Goal: Use online tool/utility: Utilize a website feature to perform a specific function

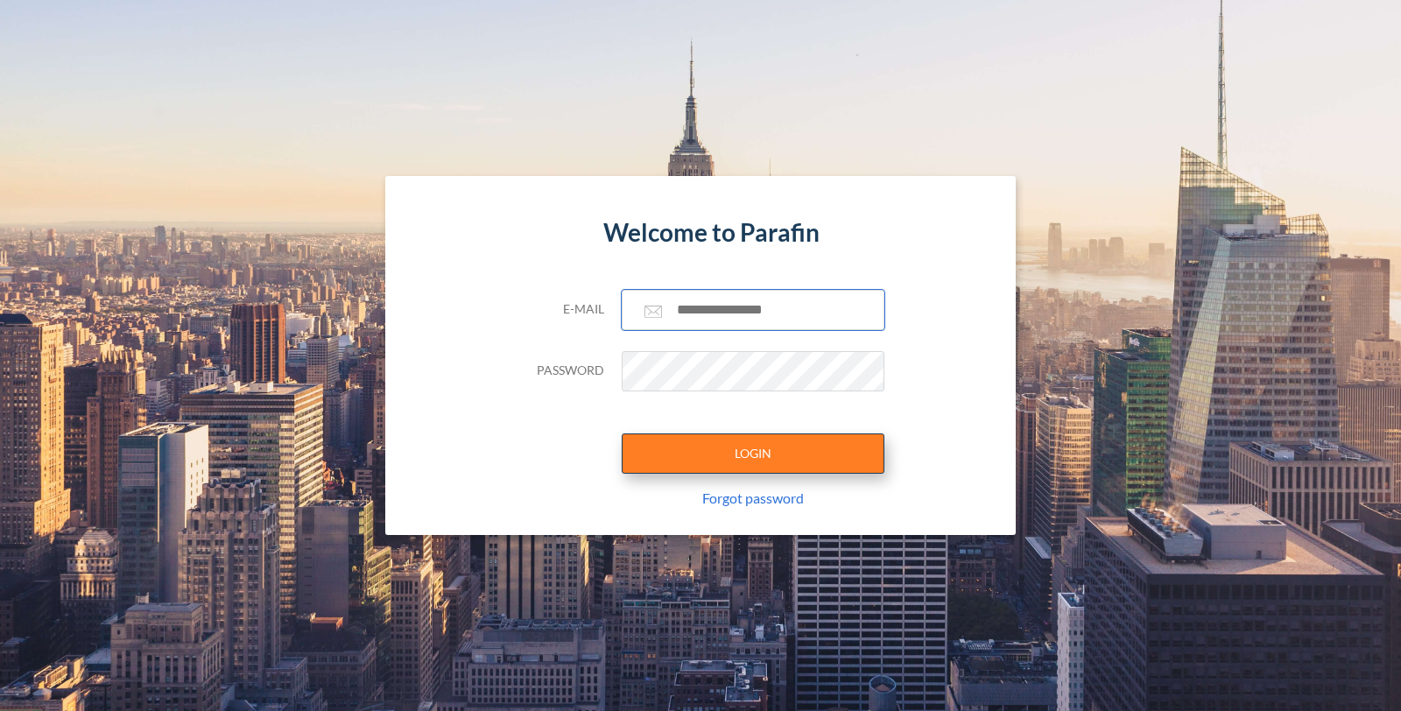
type input "**********"
click at [751, 442] on button "LOGIN" at bounding box center [753, 453] width 263 height 40
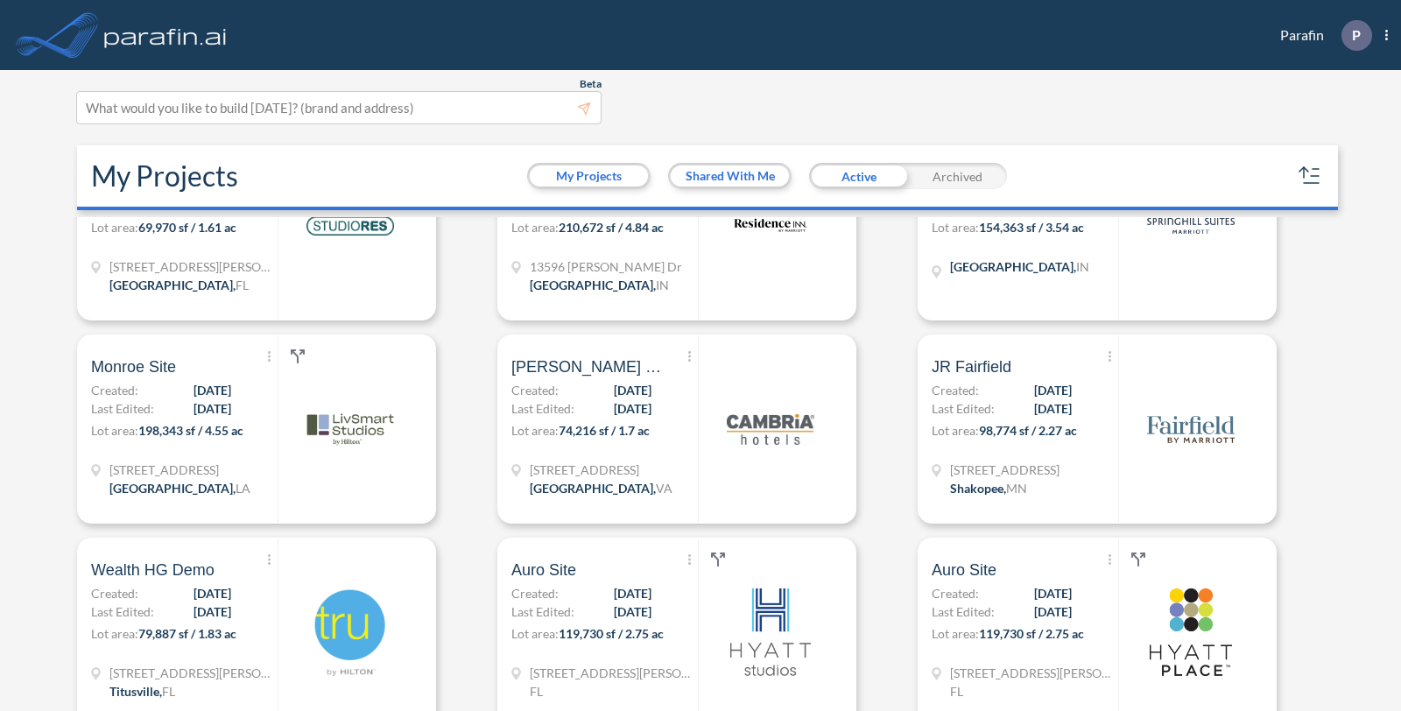
scroll to position [1104, 0]
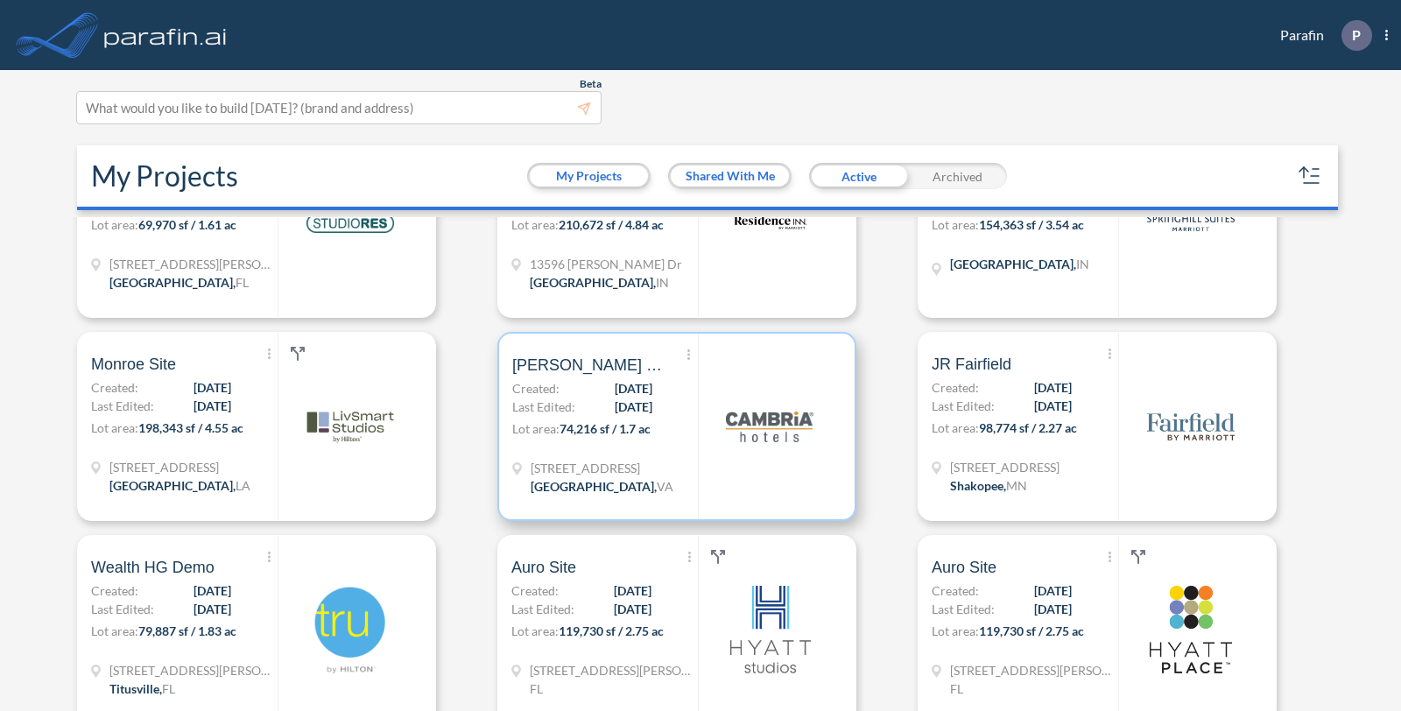
click at [675, 439] on p "Lot area: 74,216 sf / 1.7 ac" at bounding box center [605, 431] width 186 height 25
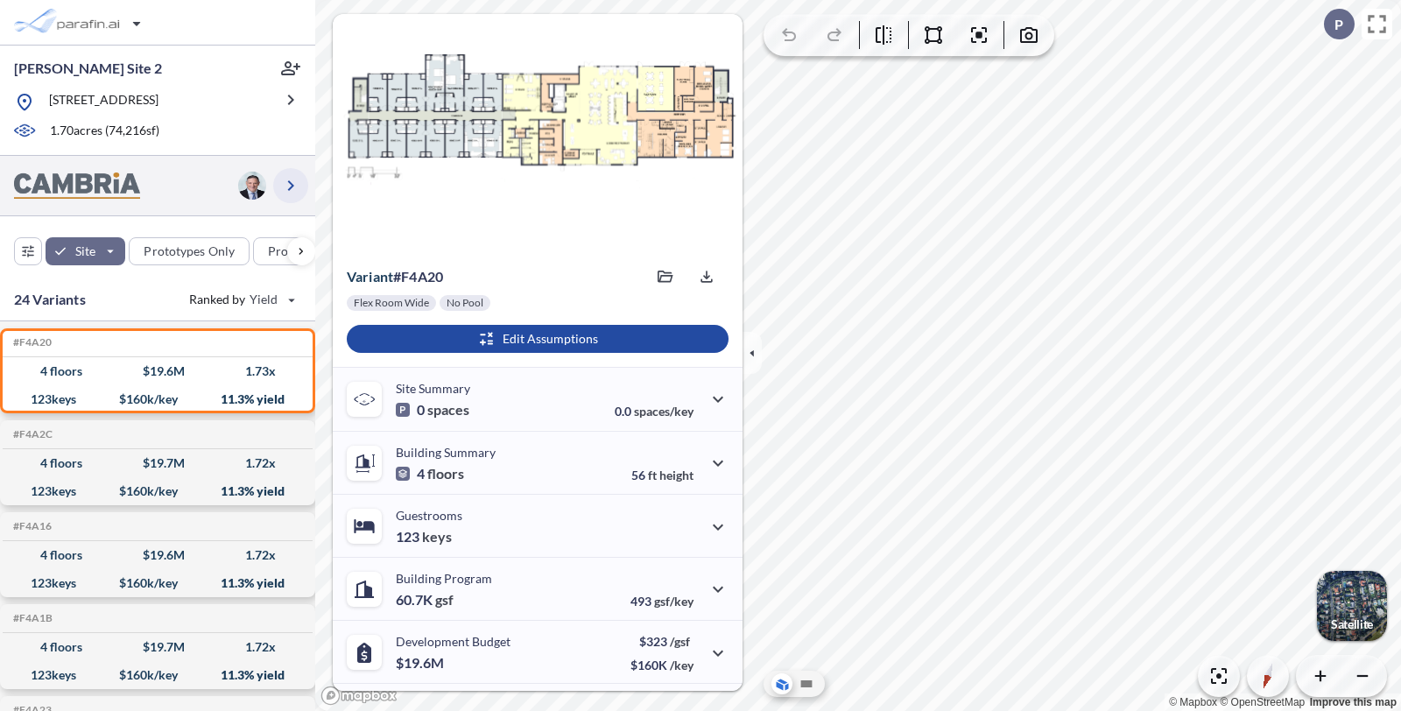
click at [280, 182] on icon "button" at bounding box center [290, 185] width 21 height 21
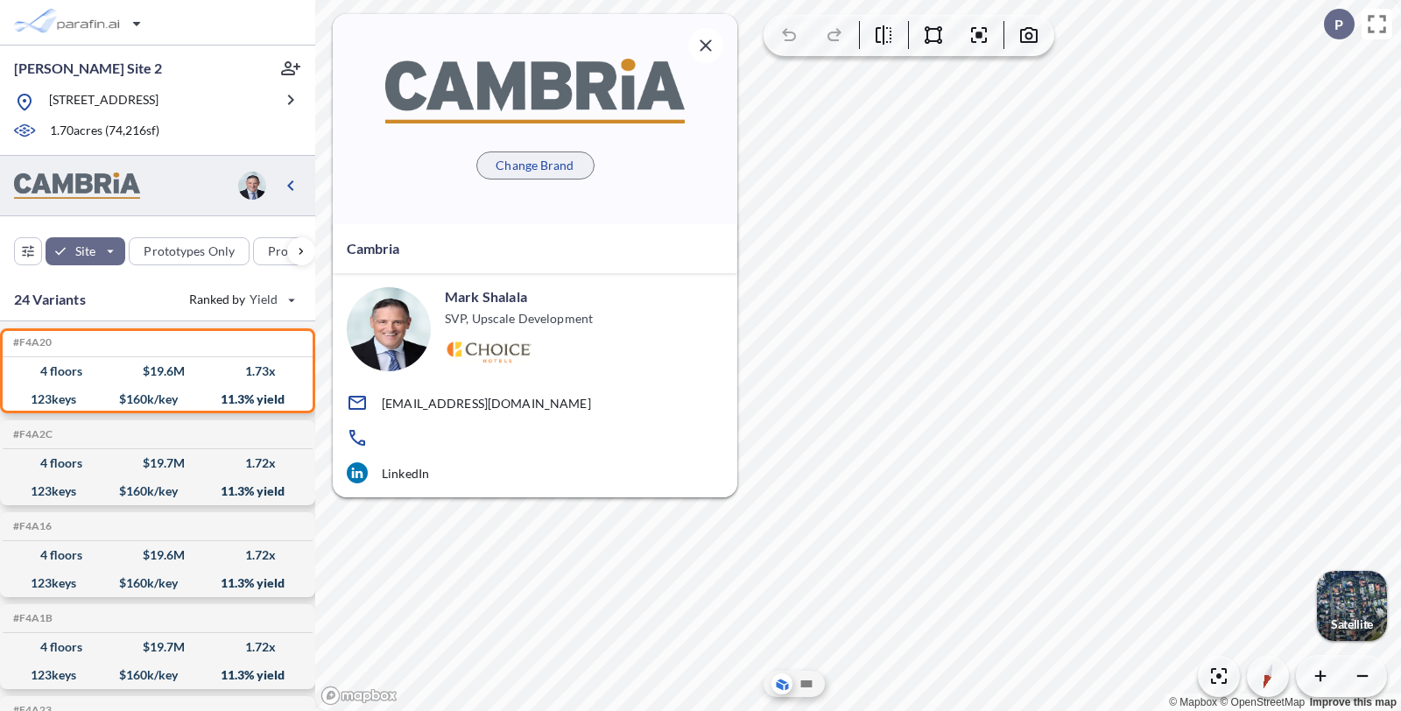
click at [483, 169] on button "Change Brand" at bounding box center [535, 165] width 118 height 28
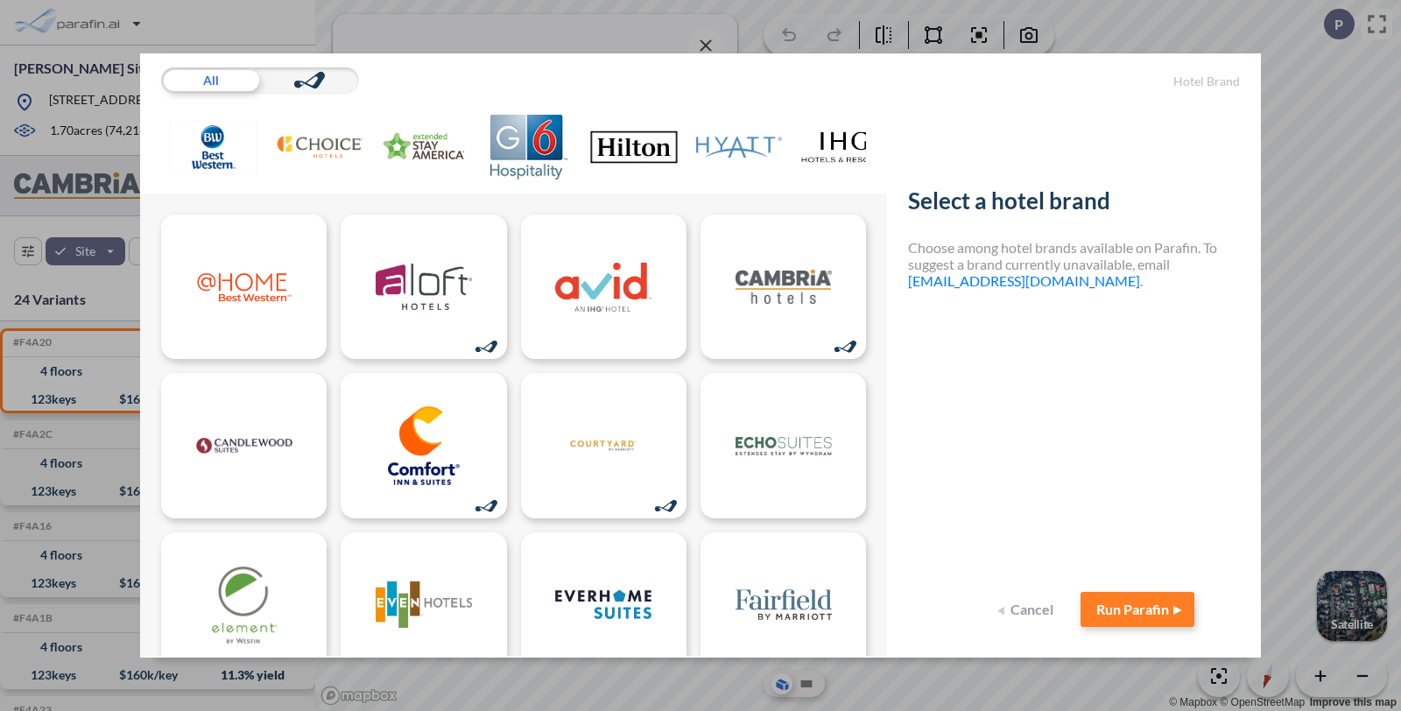
click at [319, 141] on img at bounding box center [319, 147] width 88 height 65
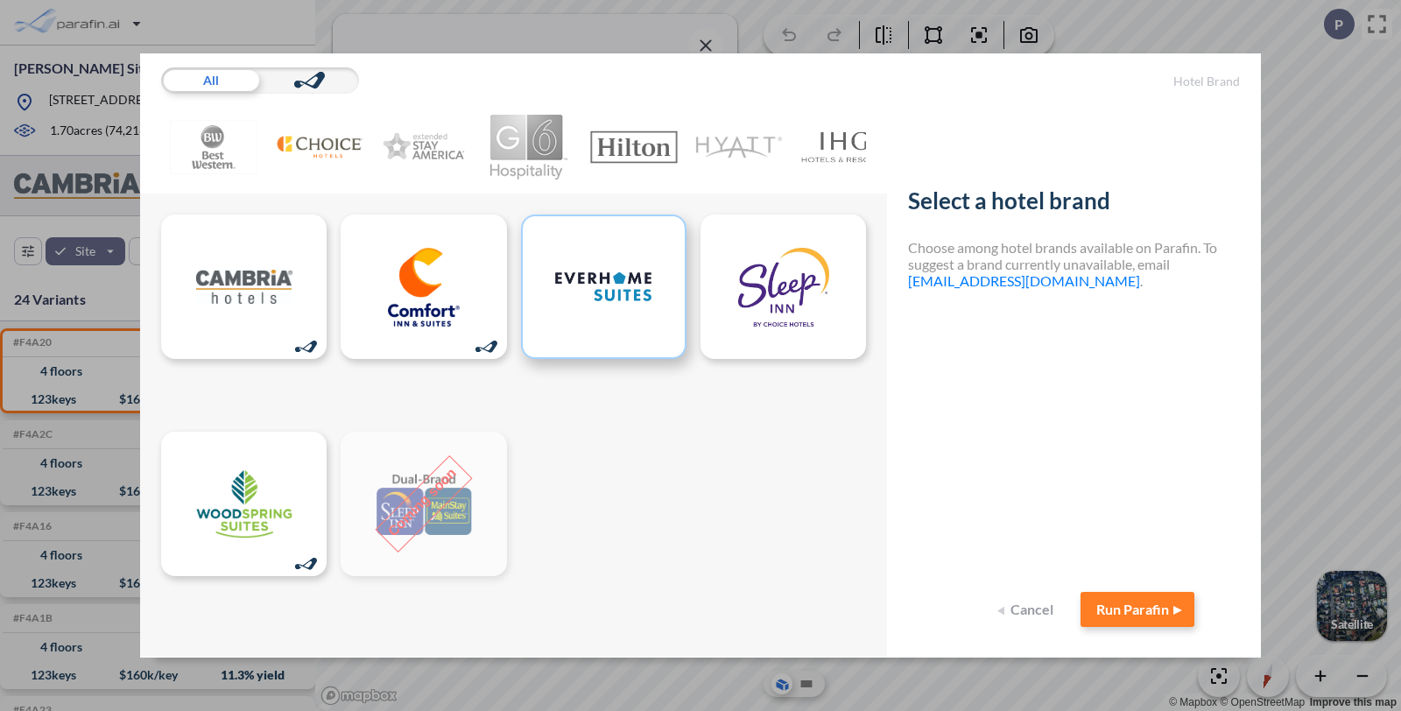
click at [574, 284] on img at bounding box center [603, 287] width 96 height 79
click at [1134, 609] on button "Run Parafin" at bounding box center [1137, 609] width 114 height 35
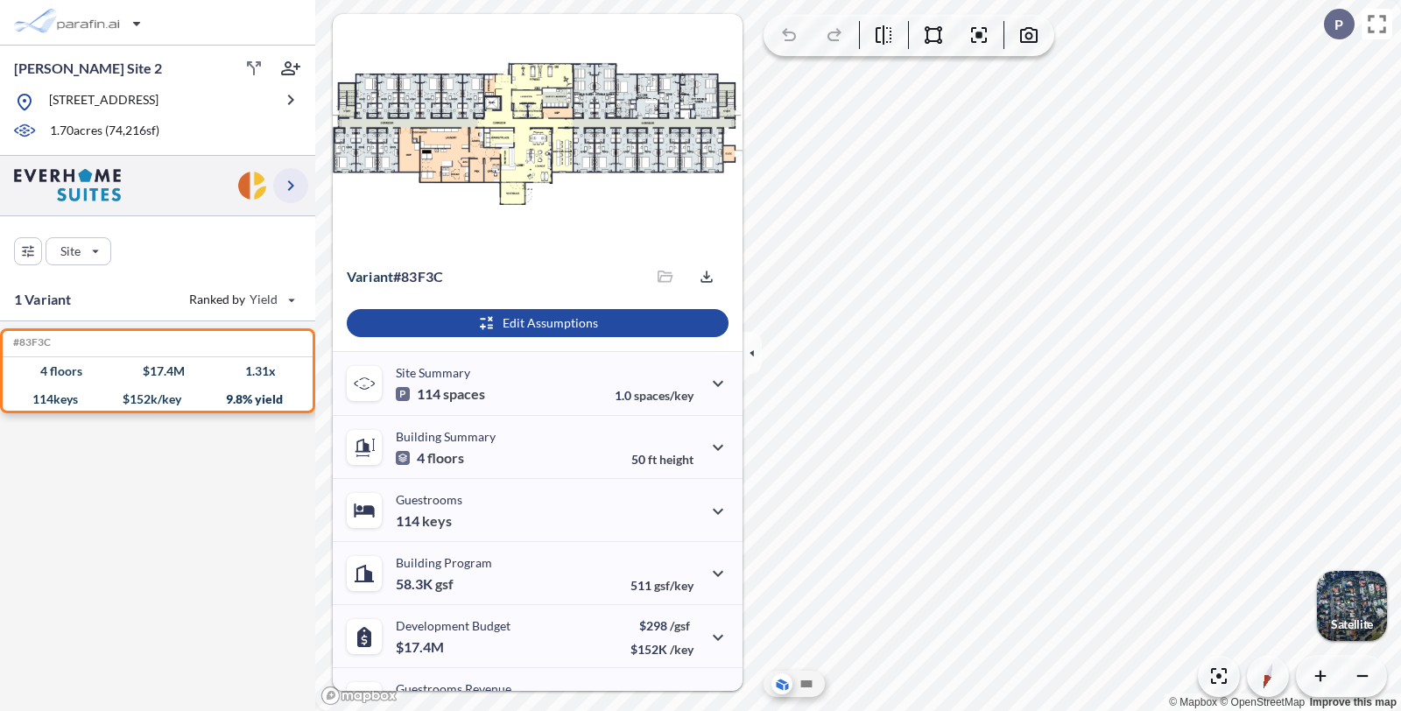
click at [292, 190] on icon "button" at bounding box center [290, 185] width 21 height 21
